Goal: Find specific fact: Find specific fact

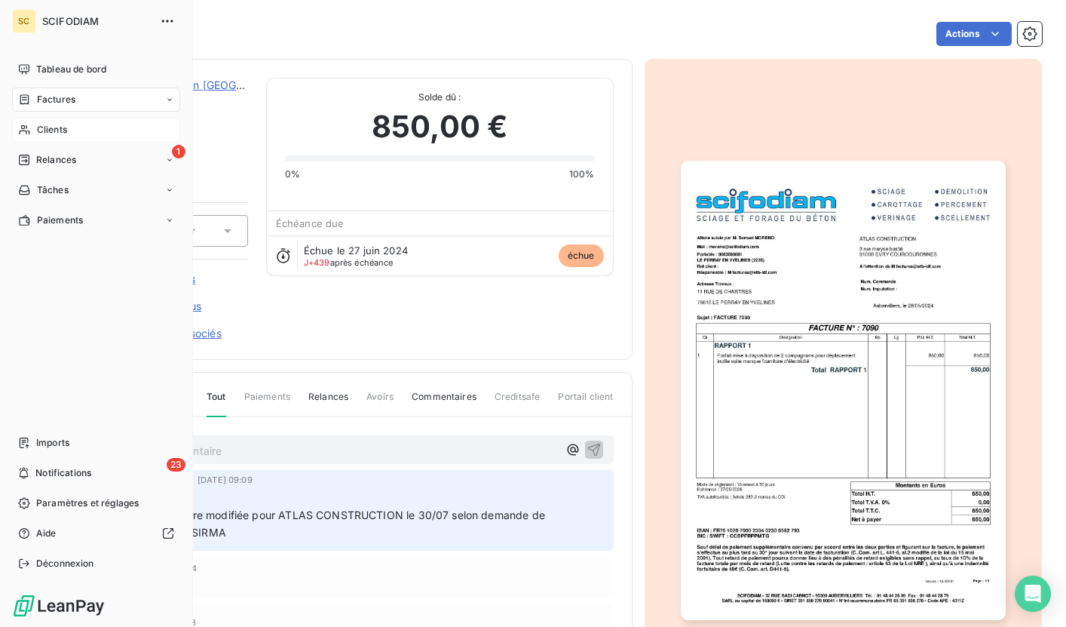
click at [87, 120] on div "Clients" at bounding box center [96, 130] width 168 height 24
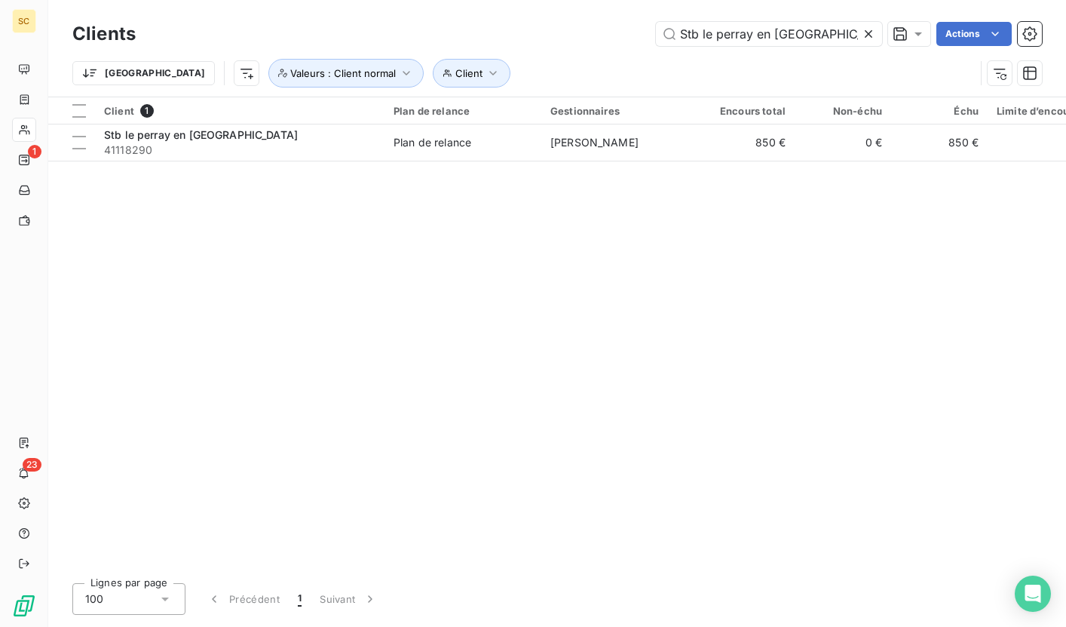
click at [867, 35] on icon at bounding box center [868, 33] width 15 height 15
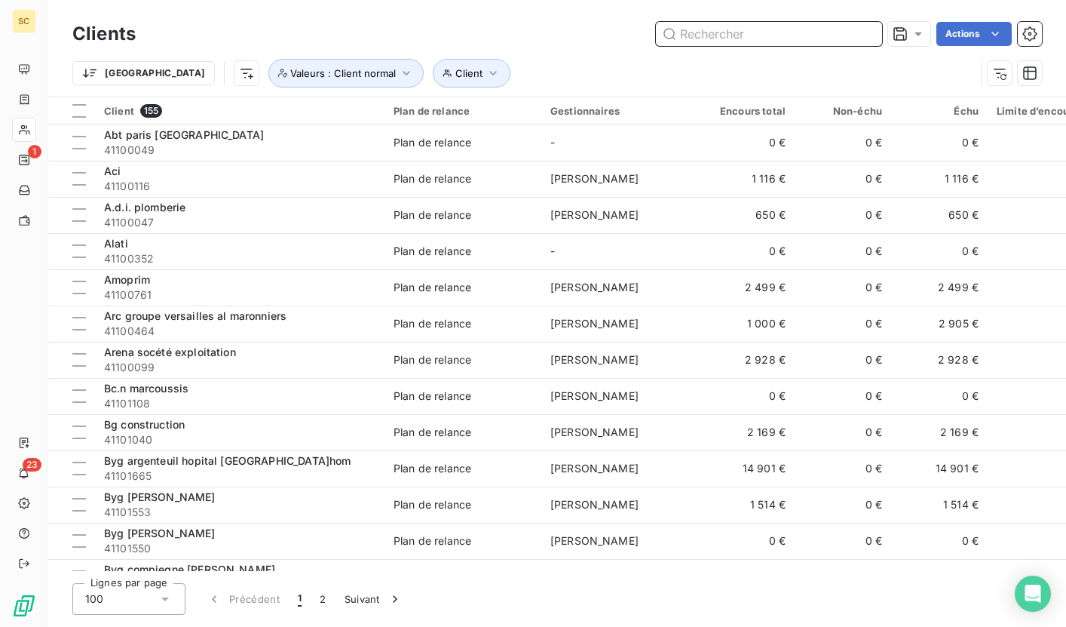
click at [763, 39] on input "text" at bounding box center [769, 34] width 226 height 24
paste input "41110576"
type input "41110576"
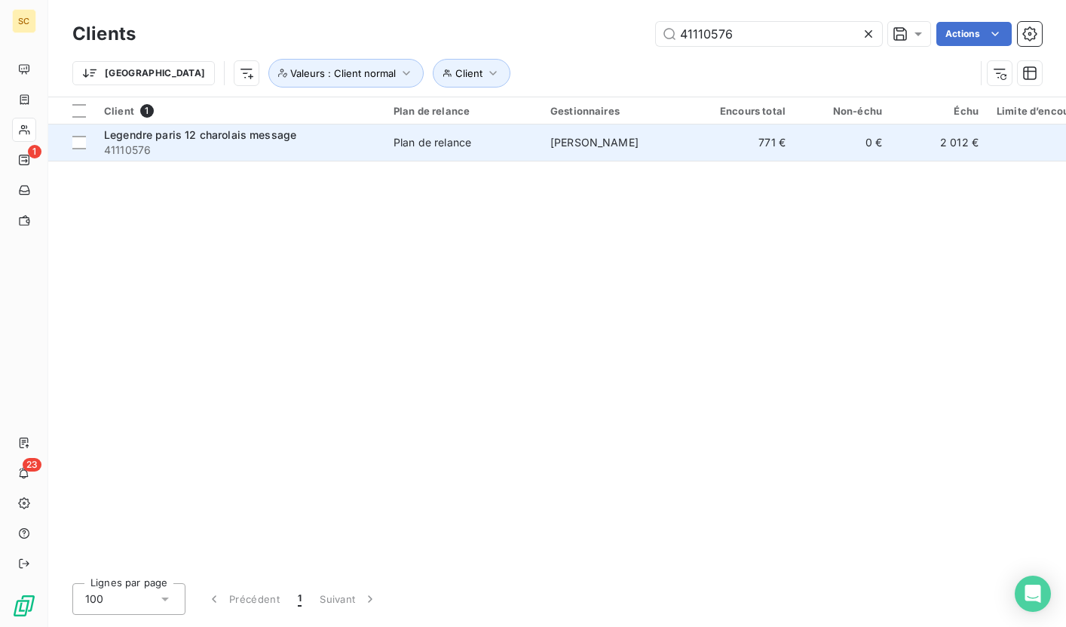
click at [425, 150] on td "Plan de relance" at bounding box center [463, 142] width 157 height 36
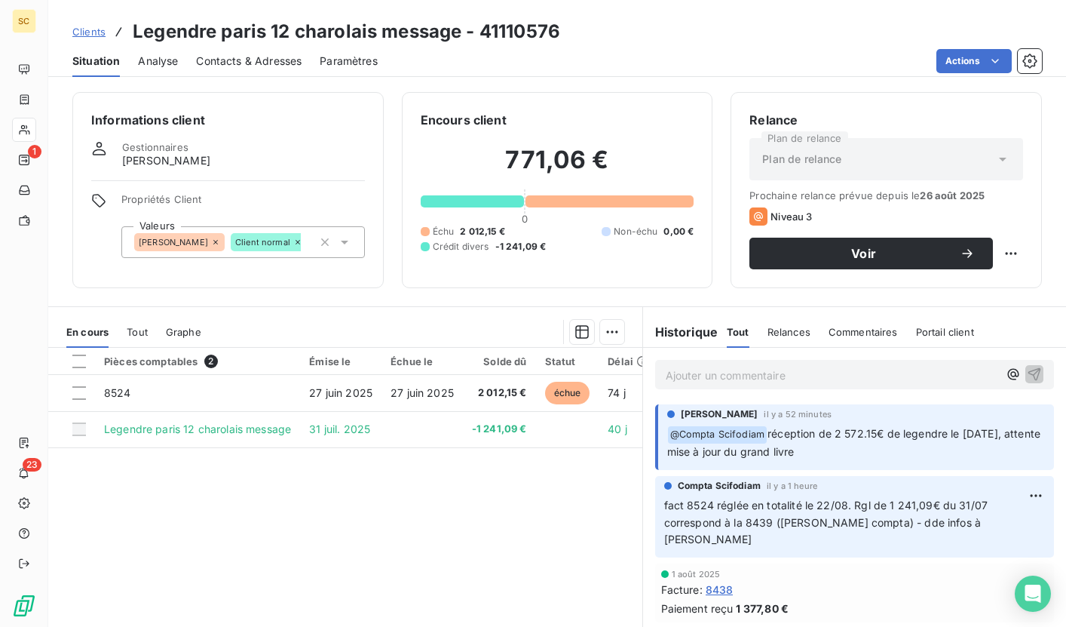
drag, startPoint x: 832, startPoint y: 453, endPoint x: 765, endPoint y: 434, distance: 69.9
click at [765, 434] on p "﻿ @ Compta Scifodiam réception de 2 572.15€ de legendre le [DATE], attente mise…" at bounding box center [856, 442] width 379 height 35
copy span "réception de 2 572.15€ de legendre le [DATE], attente mise à jour du grand livre"
click at [77, 30] on span "Clients" at bounding box center [88, 32] width 33 height 12
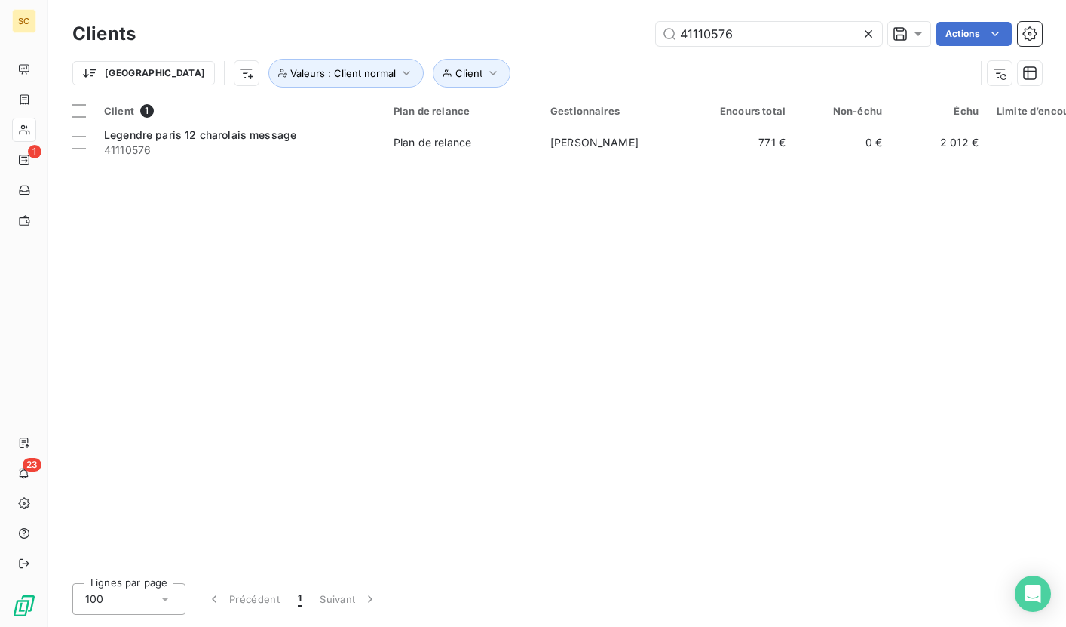
click at [868, 35] on icon at bounding box center [869, 34] width 8 height 8
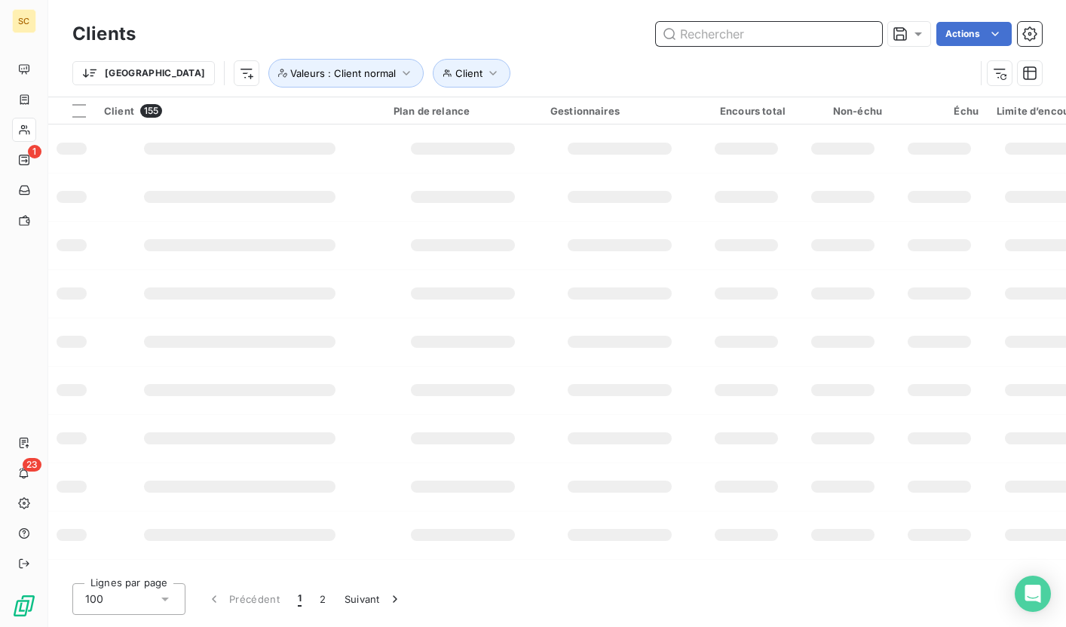
click at [787, 30] on input "text" at bounding box center [769, 34] width 226 height 24
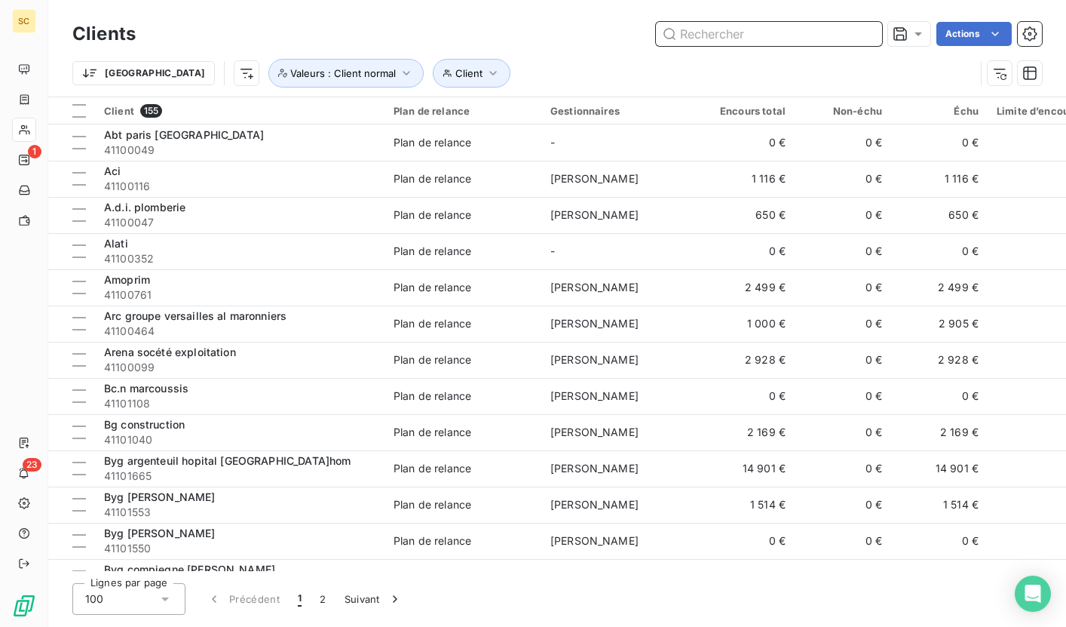
paste input "41111134"
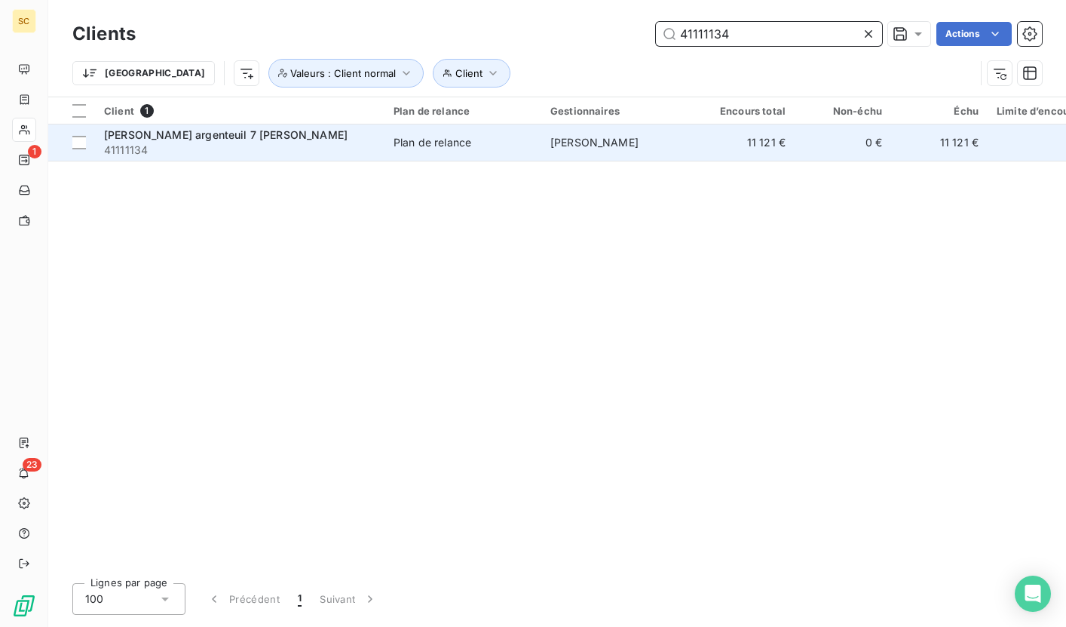
type input "41111134"
click at [395, 143] on div "Plan de relance" at bounding box center [433, 142] width 78 height 15
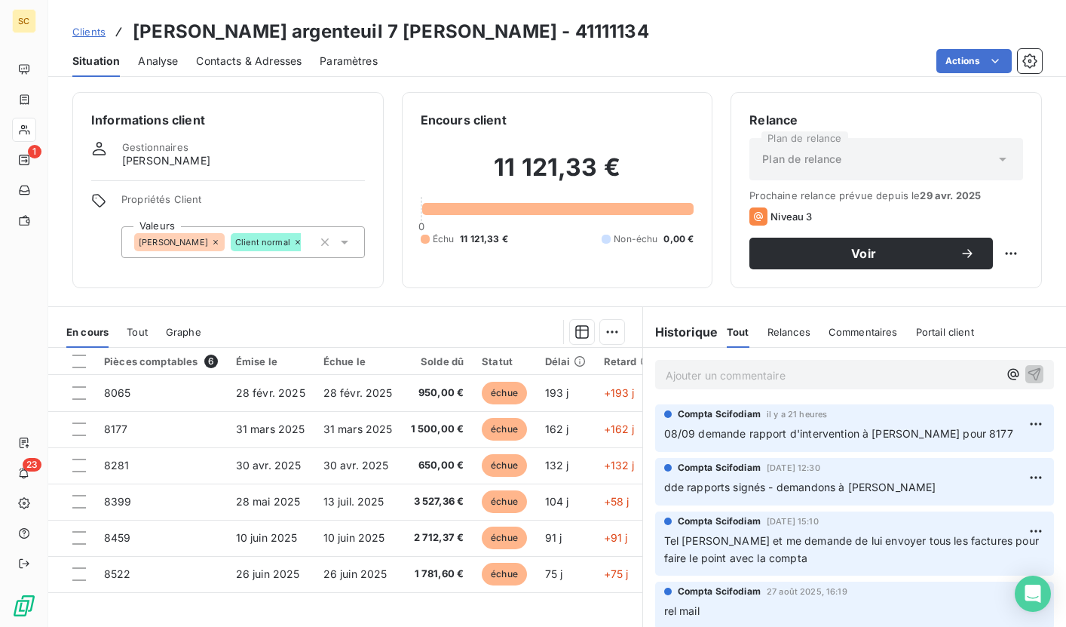
click at [222, 66] on span "Contacts & Adresses" at bounding box center [249, 61] width 106 height 15
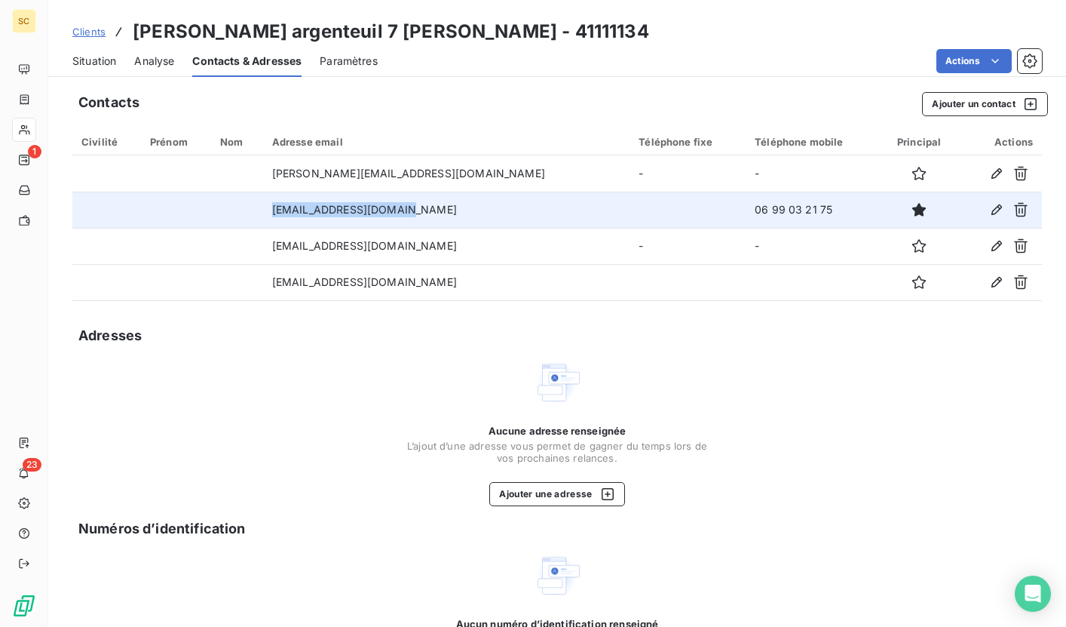
drag, startPoint x: 282, startPoint y: 207, endPoint x: 415, endPoint y: 215, distance: 133.0
click at [415, 215] on td "[EMAIL_ADDRESS][DOMAIN_NAME]" at bounding box center [446, 210] width 367 height 36
copy td "[EMAIL_ADDRESS][DOMAIN_NAME]"
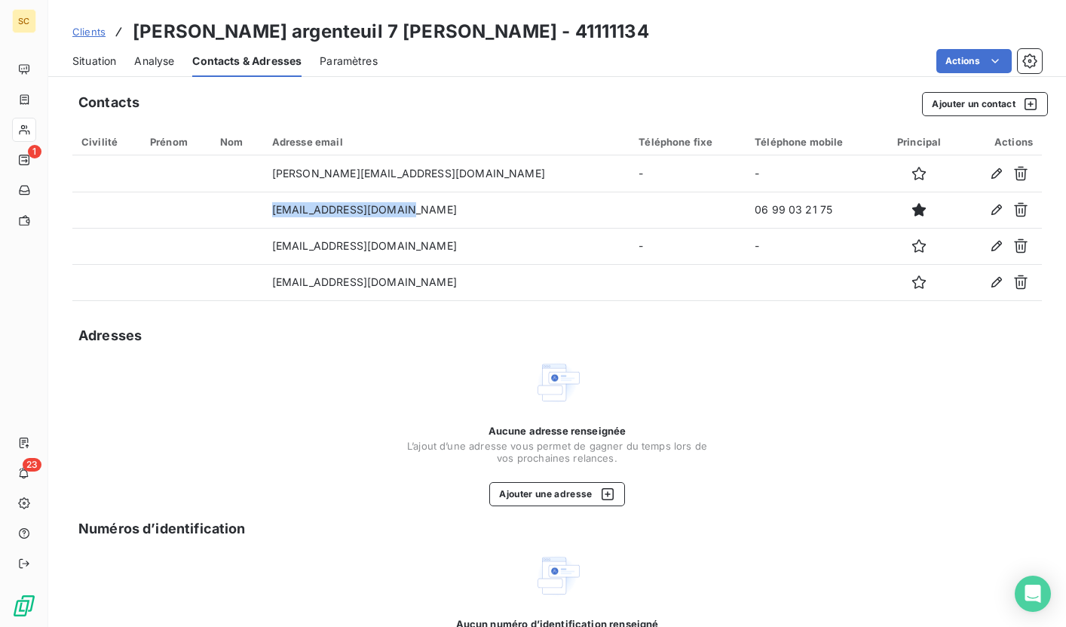
click at [94, 26] on span "Clients" at bounding box center [88, 32] width 33 height 12
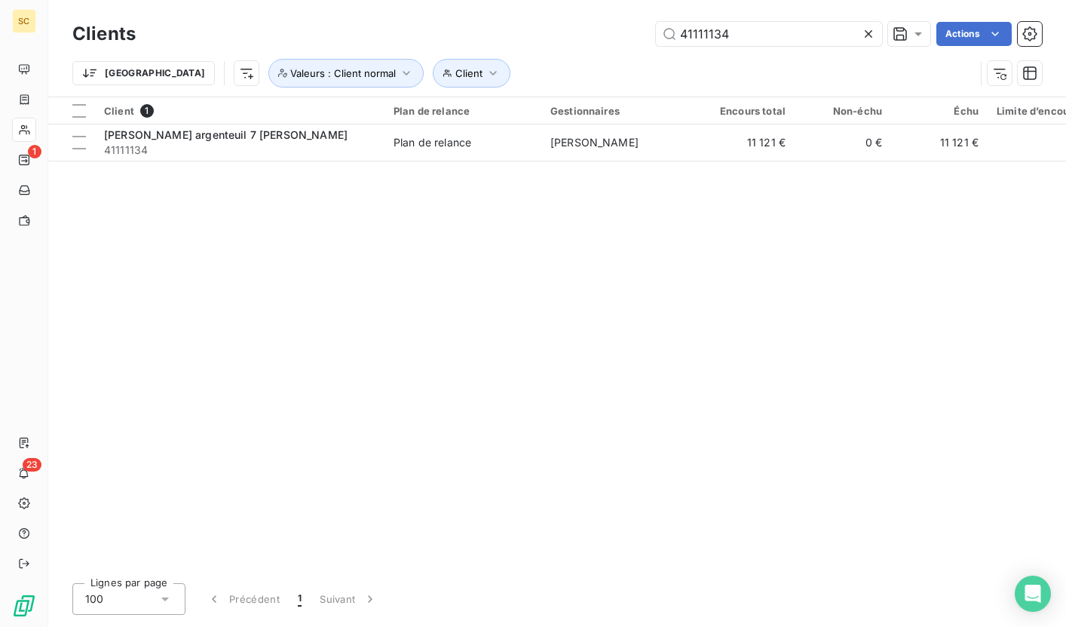
click at [867, 30] on icon at bounding box center [868, 33] width 15 height 15
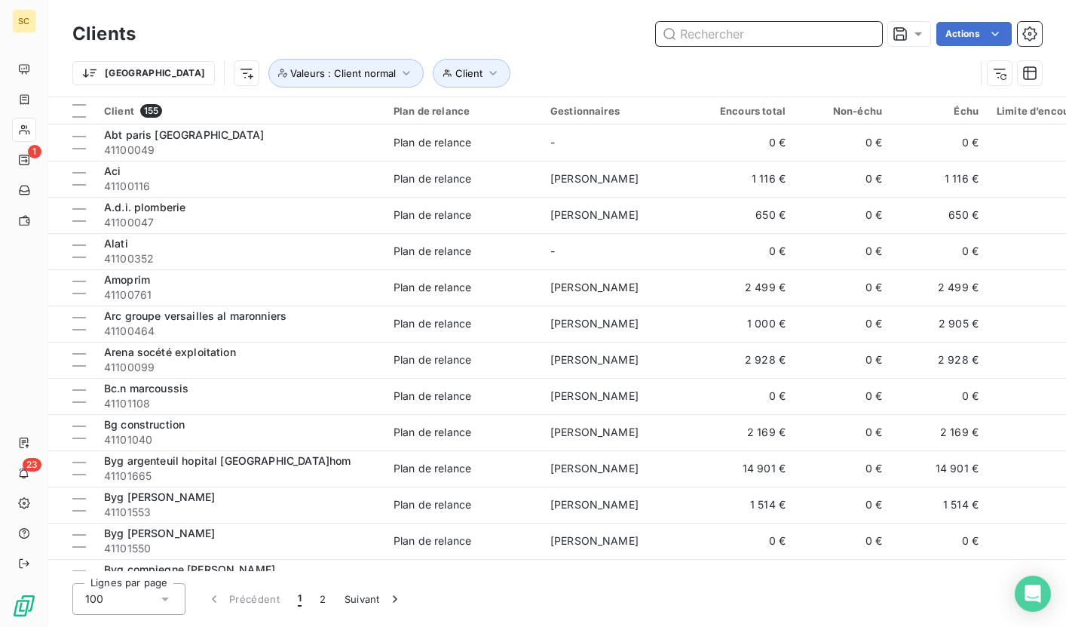
click at [743, 39] on input "text" at bounding box center [769, 34] width 226 height 24
paste input "COPROM"
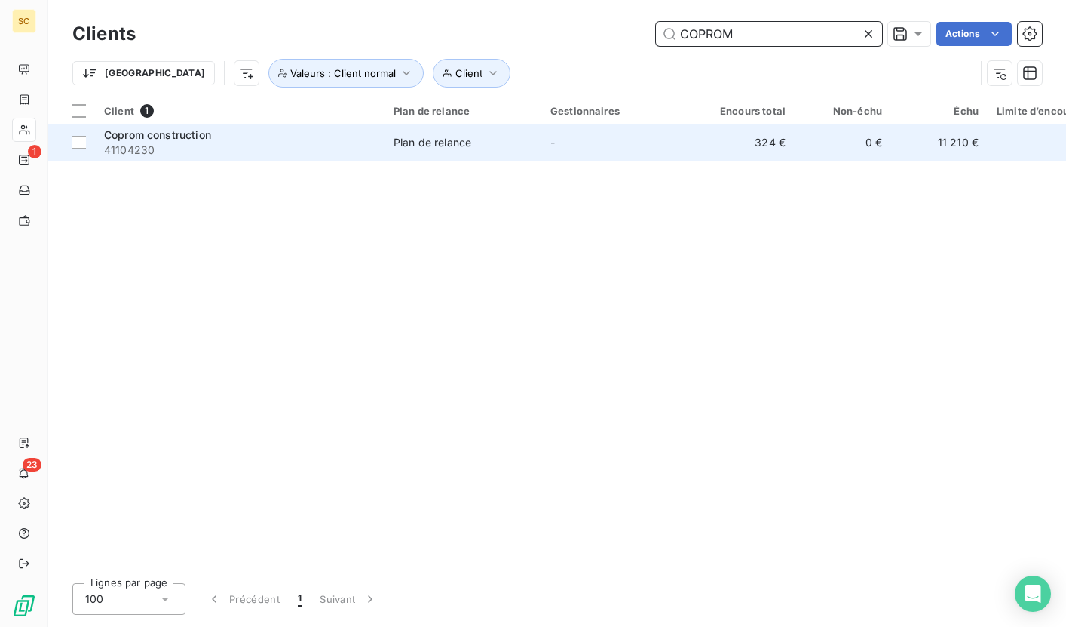
type input "COPROM"
click at [373, 137] on div "Coprom construction" at bounding box center [240, 134] width 272 height 15
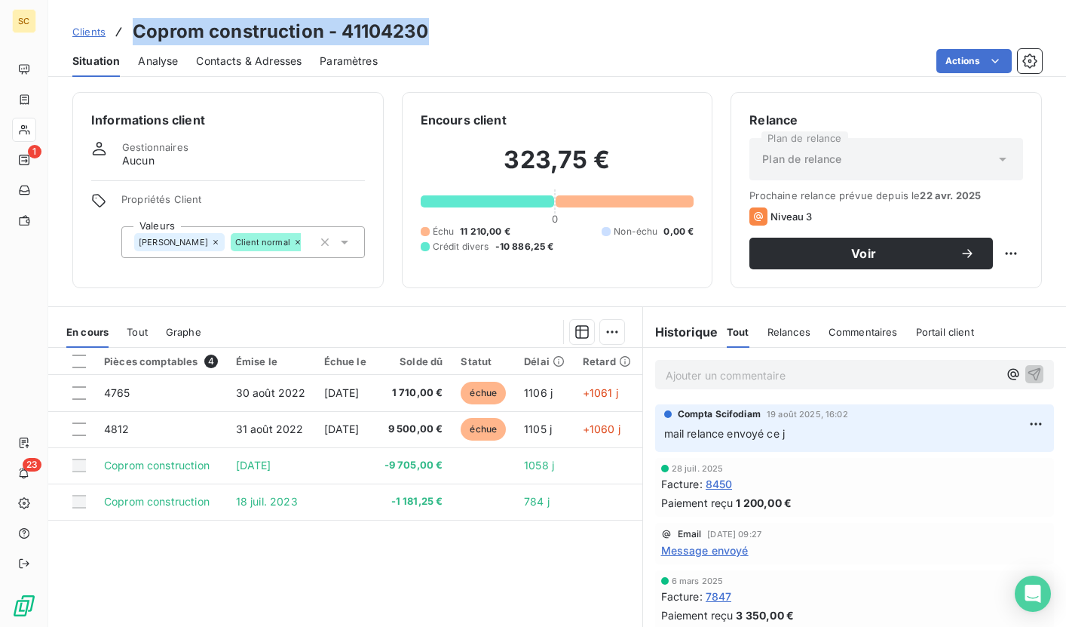
drag, startPoint x: 135, startPoint y: 31, endPoint x: 429, endPoint y: 25, distance: 294.2
click at [429, 25] on div "Clients Coprom construction - 41104230" at bounding box center [557, 31] width 1018 height 27
copy h3 "Coprom construction - 41104230"
click at [373, 32] on h3 "Coprom construction - 41104230" at bounding box center [281, 31] width 296 height 27
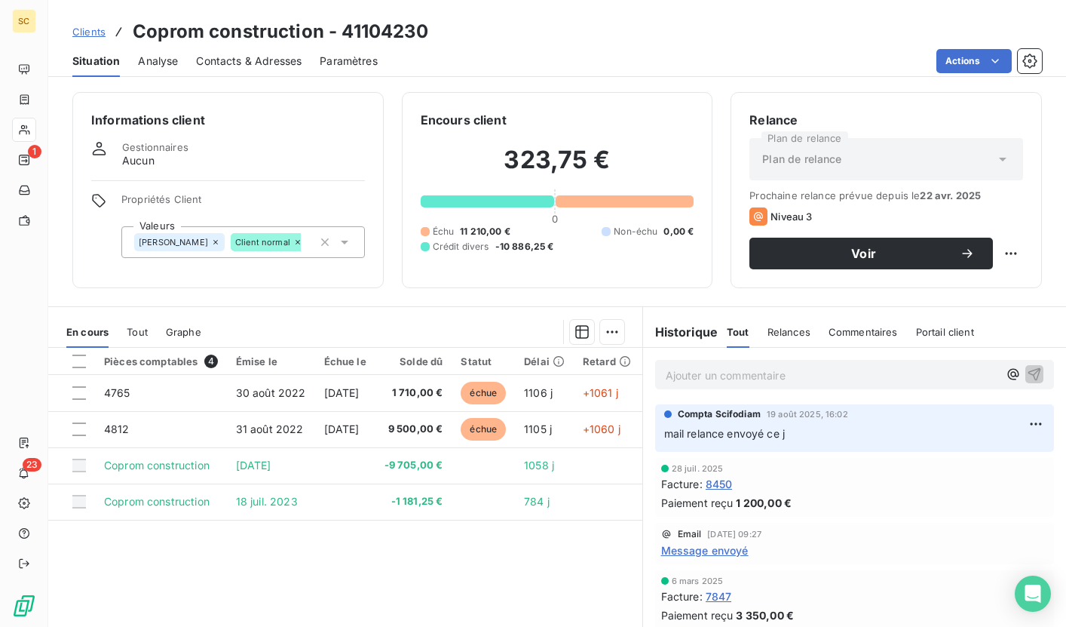
click at [373, 32] on h3 "Coprom construction - 41104230" at bounding box center [281, 31] width 296 height 27
